Goal: Find specific page/section: Find specific page/section

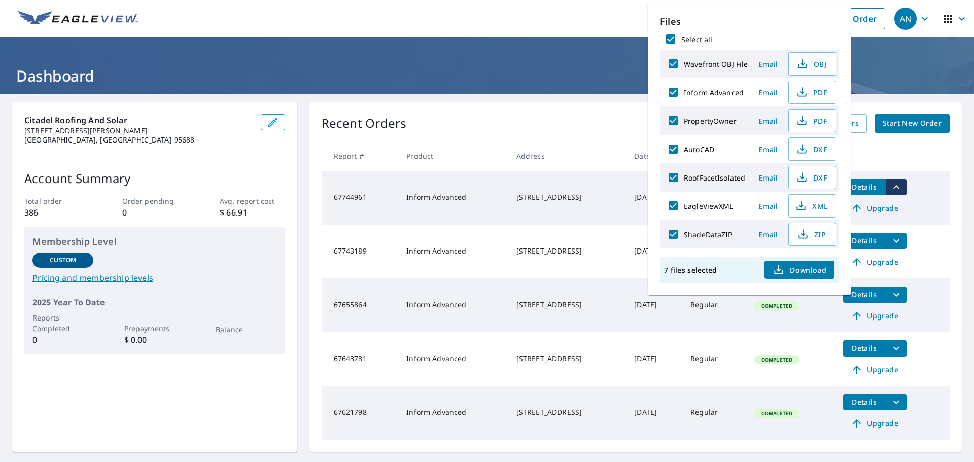
click at [407, 63] on header "Dashboard" at bounding box center [487, 65] width 974 height 57
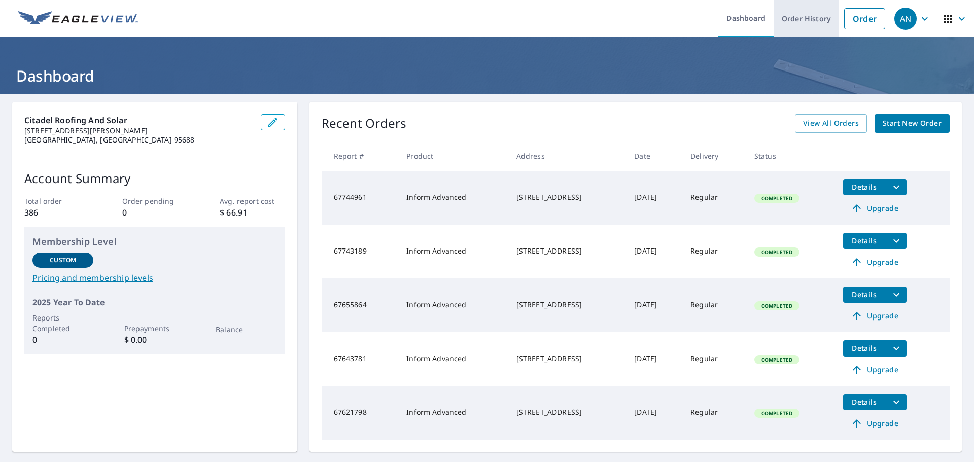
click at [797, 21] on link "Order History" at bounding box center [805, 18] width 65 height 37
click at [29, 395] on div "Citadel Roofing And Solar 4980 Allison Parkway Vacaville, CA 95688 Account Summ…" at bounding box center [154, 277] width 285 height 350
